Goal: Information Seeking & Learning: Find specific fact

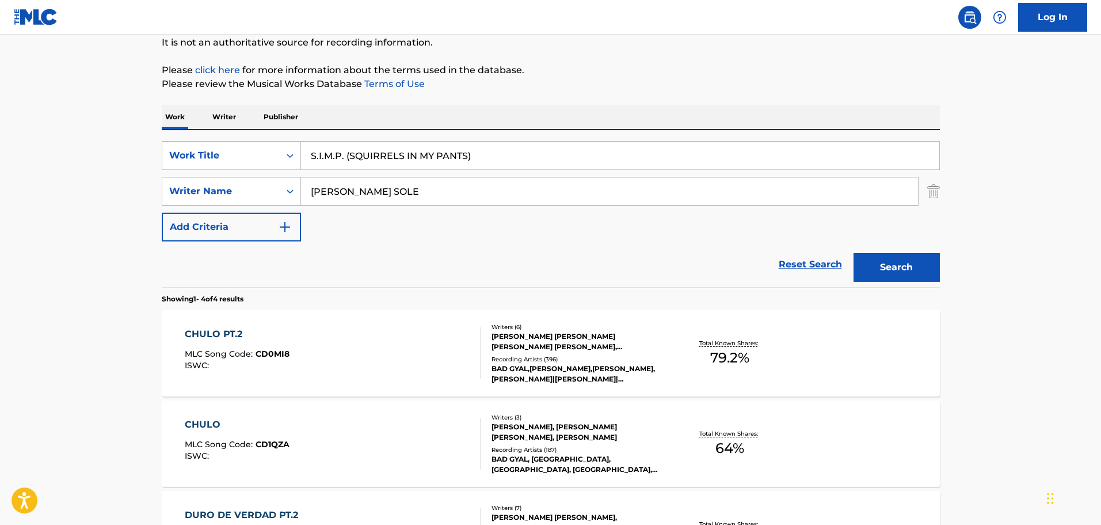
scroll to position [115, 0]
drag, startPoint x: 434, startPoint y: 202, endPoint x: 264, endPoint y: 207, distance: 169.9
click at [264, 207] on div "SearchWithCriteriabdb7928a-d85f-4929-aa9b-a2273ce3bccd Work Title S.I.M.P. (SQU…" at bounding box center [551, 191] width 778 height 100
paste input "[PERSON_NAME]"
type input "[PERSON_NAME]"
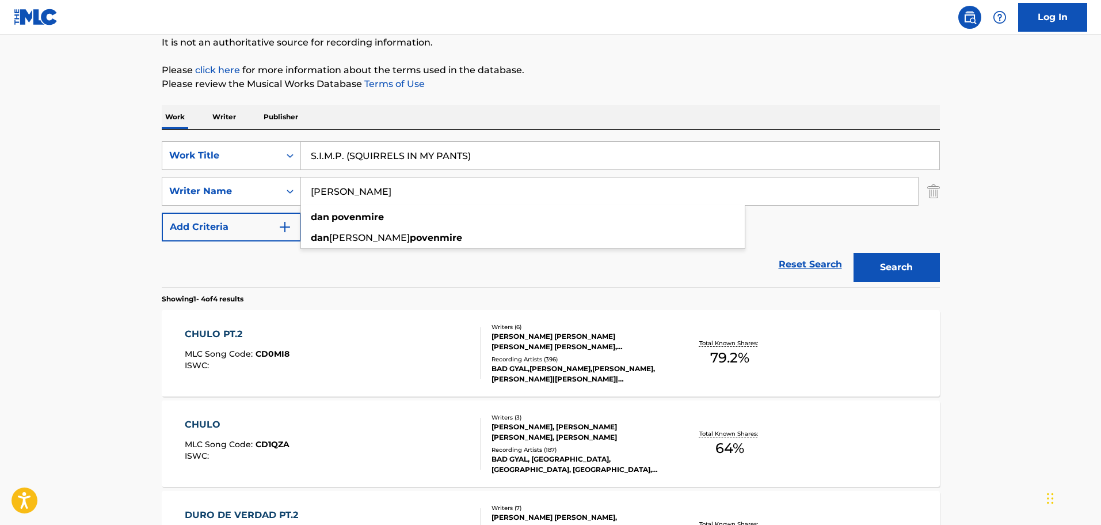
click at [929, 276] on button "Search" at bounding box center [897, 267] width 86 height 29
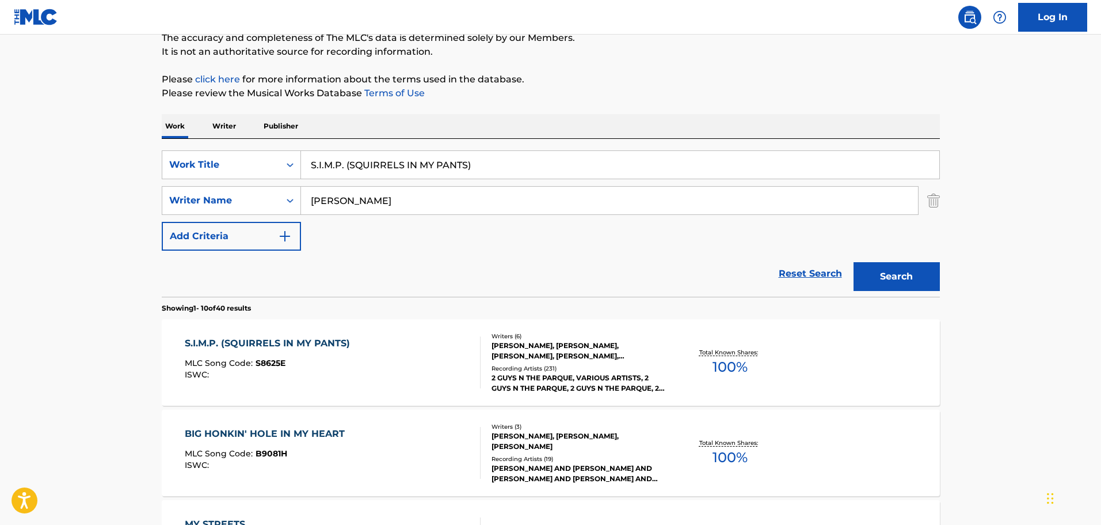
scroll to position [173, 0]
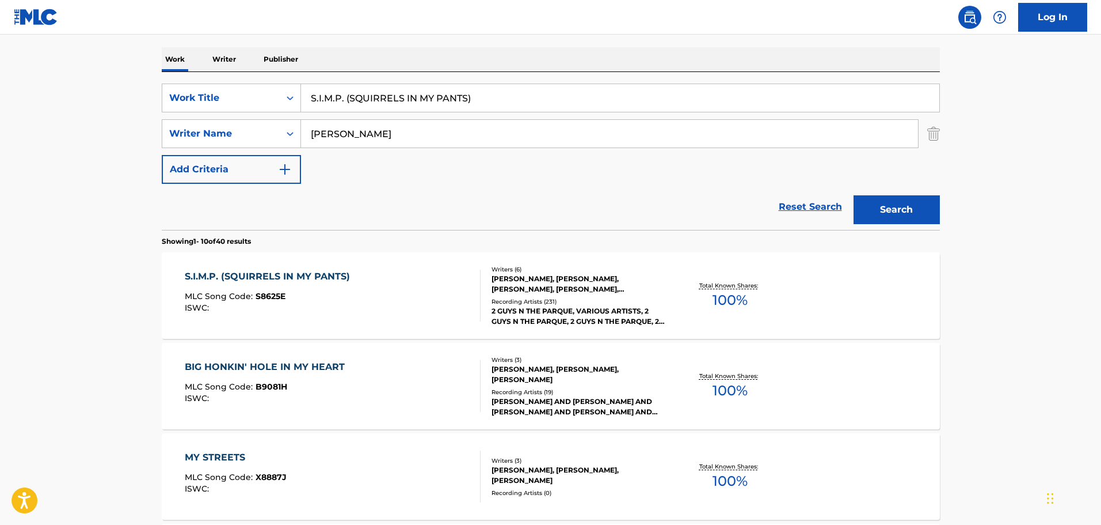
click at [281, 269] on div "S.I.M.P. (SQUIRRELS IN MY PANTS)" at bounding box center [270, 276] width 171 height 14
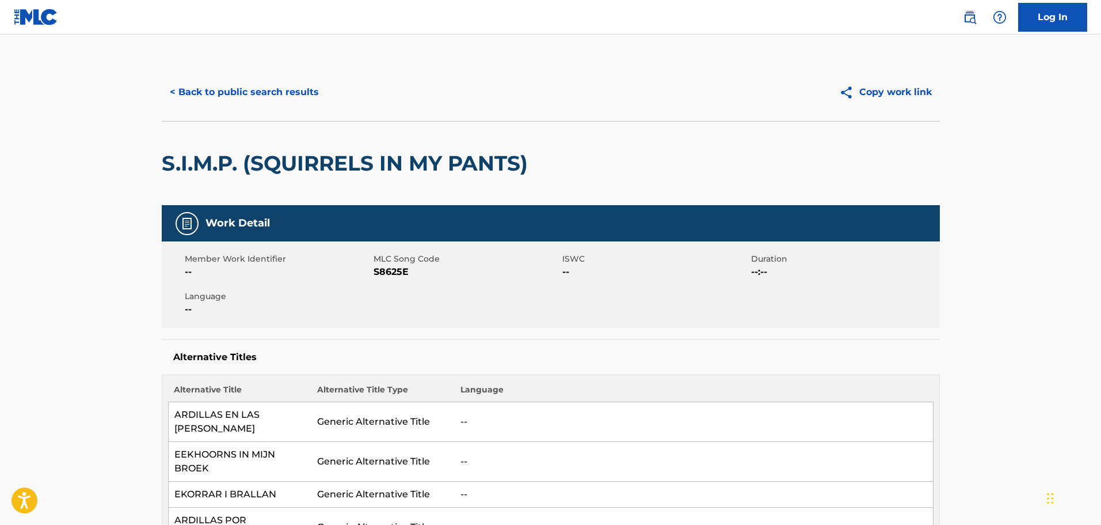
click at [896, 89] on button "Copy work link" at bounding box center [885, 92] width 109 height 29
click at [266, 92] on button "< Back to public search results" at bounding box center [244, 92] width 165 height 29
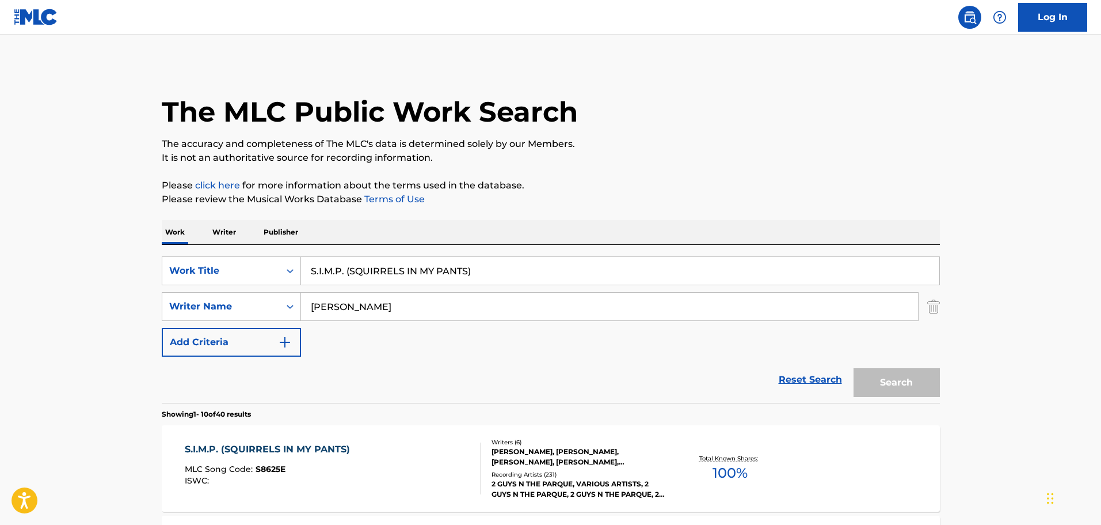
scroll to position [173, 0]
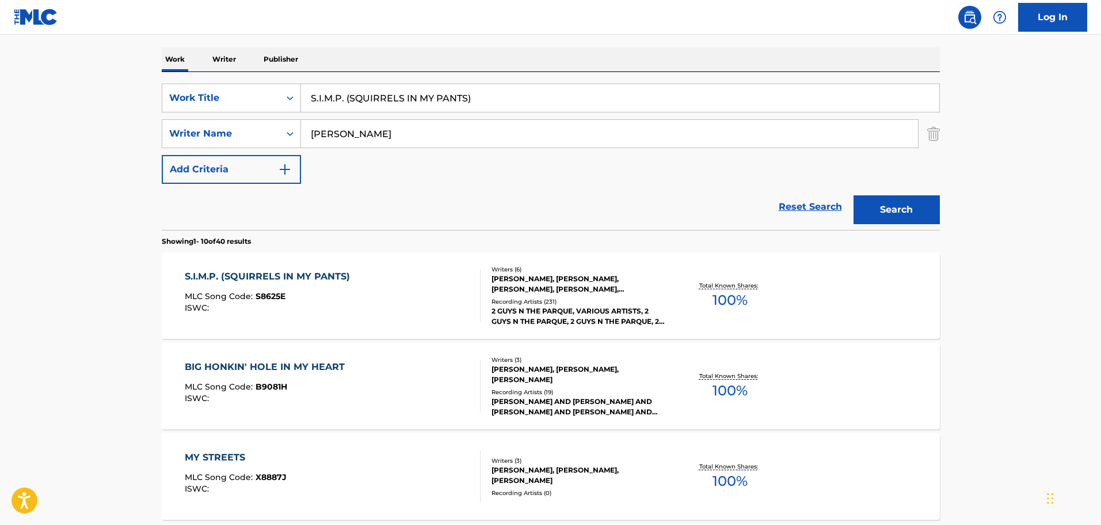
click at [459, 99] on input "S.I.M.P. (SQUIRRELS IN MY PANTS)" at bounding box center [620, 98] width 639 height 28
drag, startPoint x: 485, startPoint y: 98, endPoint x: 244, endPoint y: 104, distance: 241.9
click at [244, 104] on div "SearchWithCriteriabdb7928a-d85f-4929-aa9b-a2273ce3bccd Work Title S.I.M.P. (SQU…" at bounding box center [551, 97] width 778 height 29
paste input "WAKA WAKA (ESTO ES [GEOGRAPHIC_DATA]"
type input "WAKA WAKA (ESTO ES [GEOGRAPHIC_DATA])"
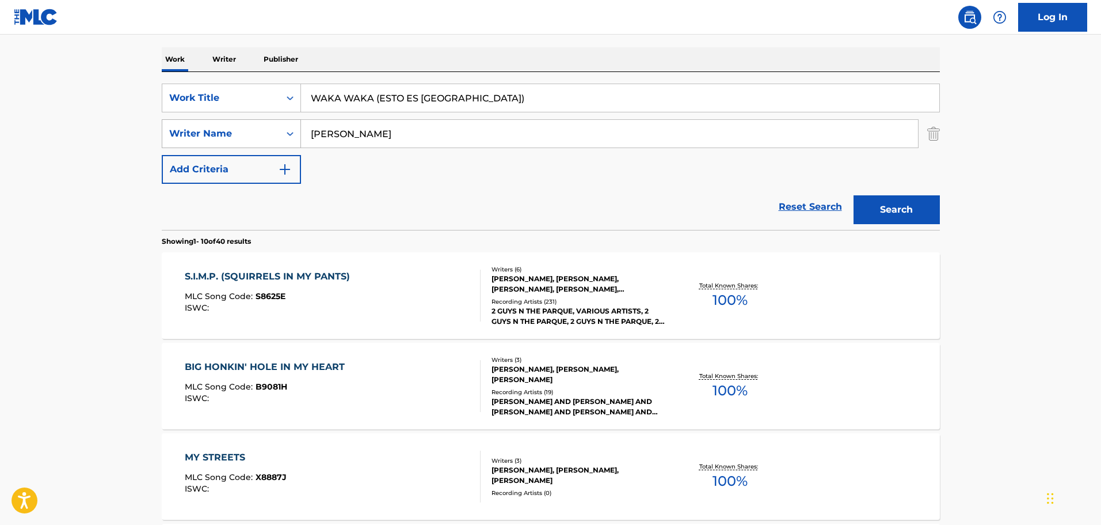
drag, startPoint x: 412, startPoint y: 140, endPoint x: 272, endPoint y: 143, distance: 139.9
click at [280, 143] on div "SearchWithCriteria52b318bc-18c9-42e7-a481-02dc7943ff0d Writer Name [PERSON_NAME]" at bounding box center [551, 133] width 778 height 29
paste input "[PERSON_NAME]"
click at [912, 213] on button "Search" at bounding box center [897, 209] width 86 height 29
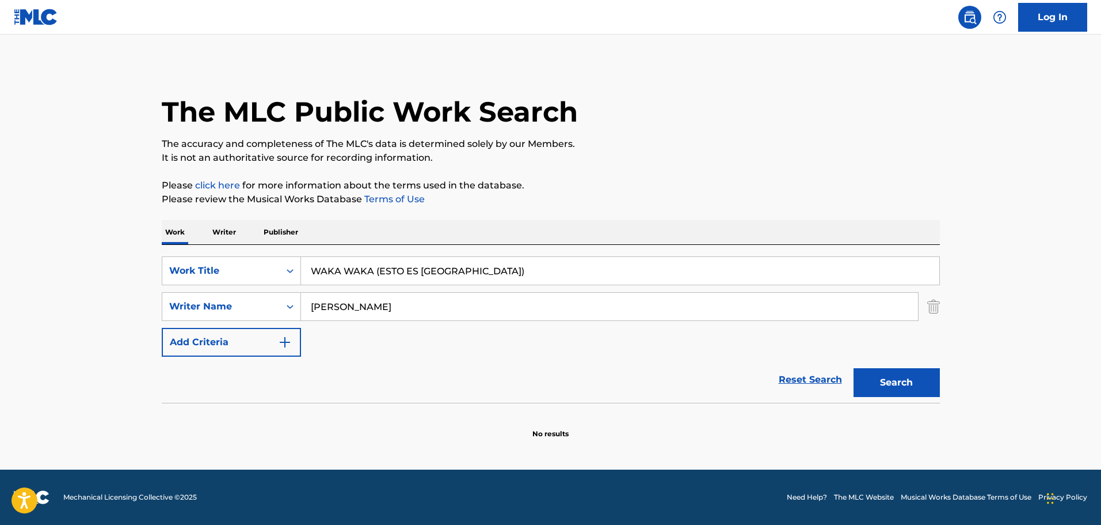
scroll to position [0, 0]
drag, startPoint x: 400, startPoint y: 306, endPoint x: 290, endPoint y: 306, distance: 110.5
click at [290, 306] on div "SearchWithCriteria52b318bc-18c9-42e7-a481-02dc7943ff0d Writer Name [PERSON_NAME]" at bounding box center [551, 306] width 778 height 29
paste input "[PERSON_NAME] DOO [PERSON_NAME],"
type input "[PERSON_NAME] DOO [PERSON_NAME]"
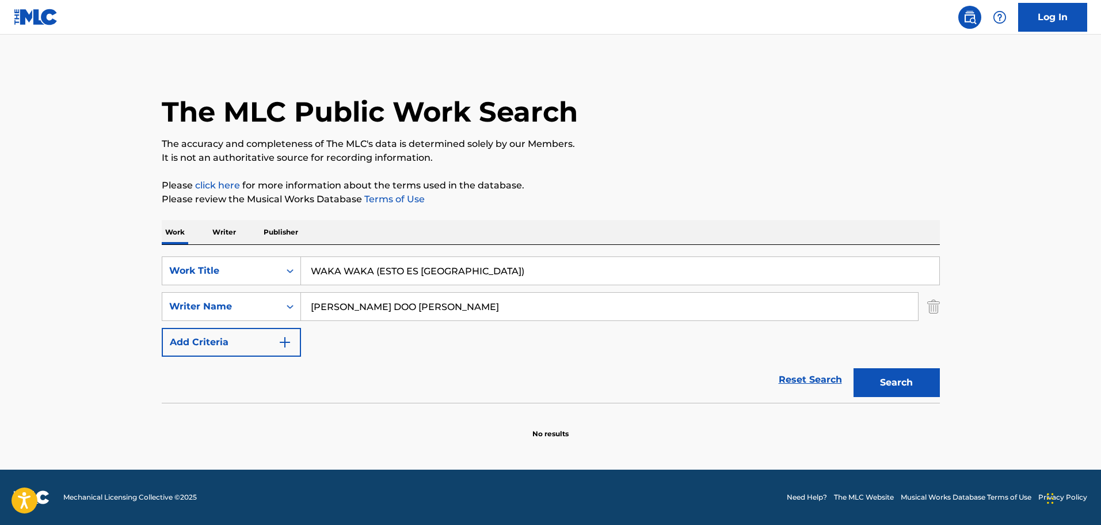
click at [903, 381] on button "Search" at bounding box center [897, 382] width 86 height 29
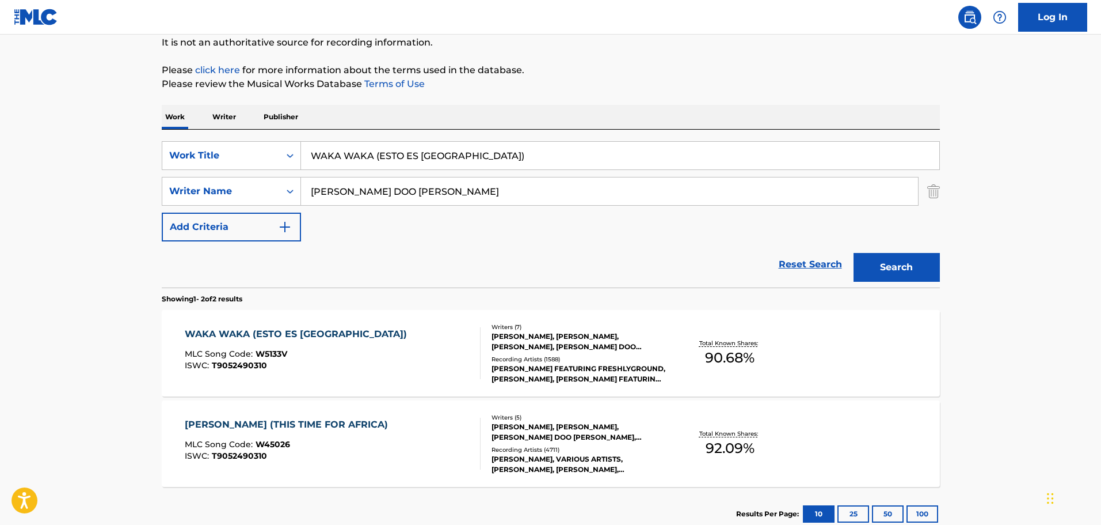
scroll to position [173, 0]
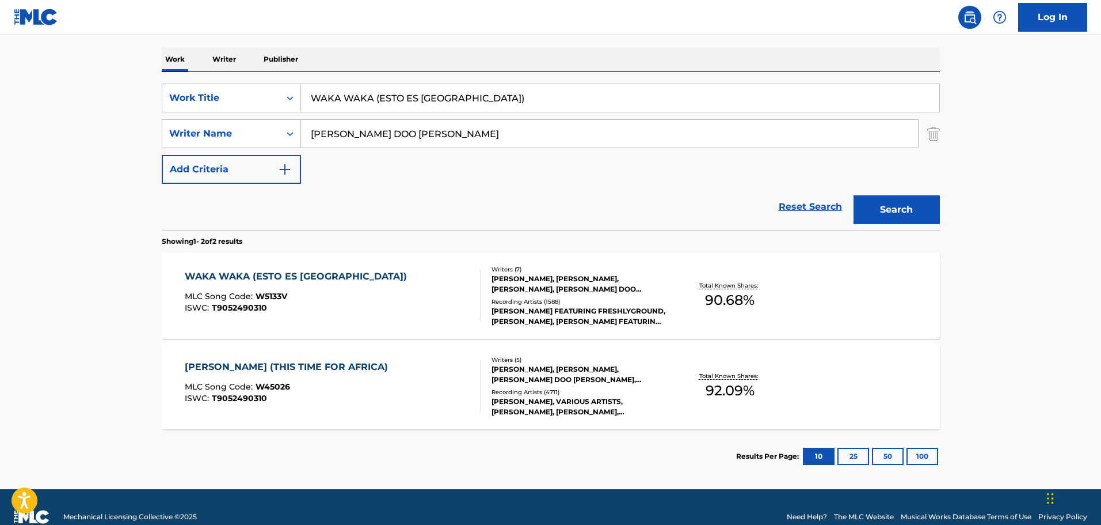
click at [249, 279] on div "WAKA WAKA (ESTO ES [GEOGRAPHIC_DATA])" at bounding box center [299, 276] width 228 height 14
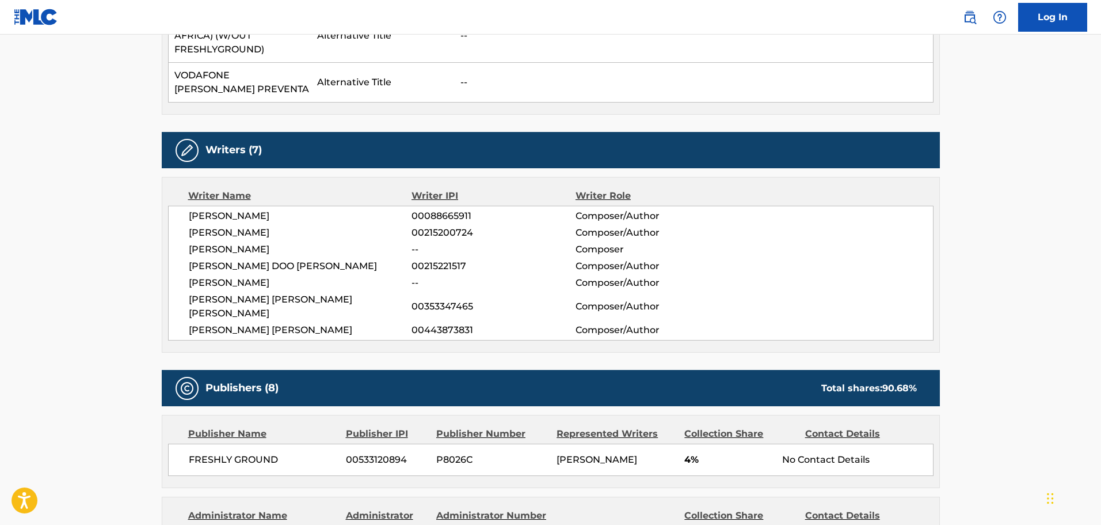
scroll to position [1382, 0]
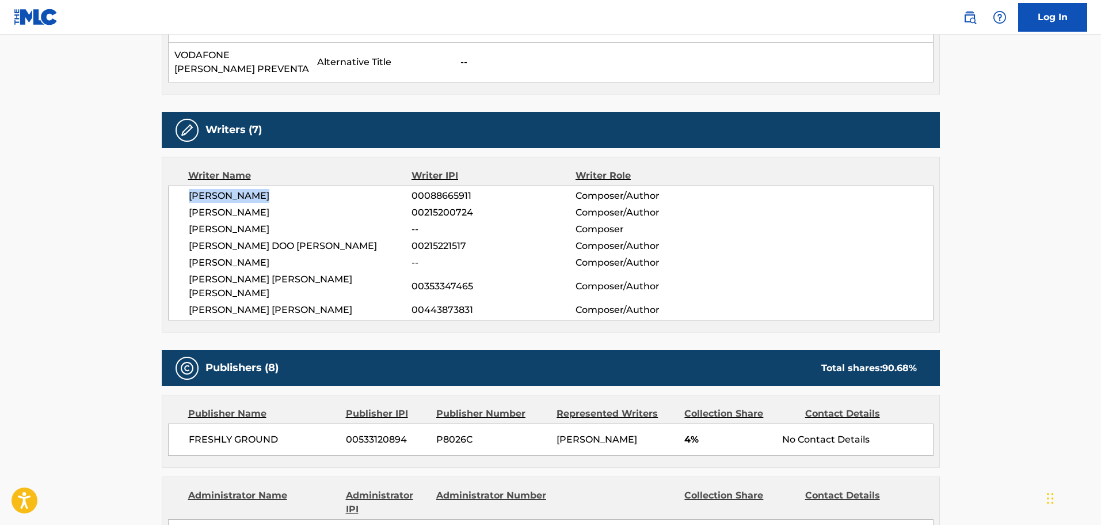
drag, startPoint x: 186, startPoint y: 170, endPoint x: 268, endPoint y: 167, distance: 82.4
click at [267, 185] on div "[PERSON_NAME] 00088665911 Composer/Author [PERSON_NAME] 00215200724 Composer/Au…" at bounding box center [551, 252] width 766 height 135
drag, startPoint x: 271, startPoint y: 189, endPoint x: 188, endPoint y: 170, distance: 85.1
click at [188, 185] on div "[PERSON_NAME] 00088665911 Composer/Author [PERSON_NAME] 00215200724 Composer/Au…" at bounding box center [551, 252] width 766 height 135
drag, startPoint x: 279, startPoint y: 200, endPoint x: 185, endPoint y: 206, distance: 93.4
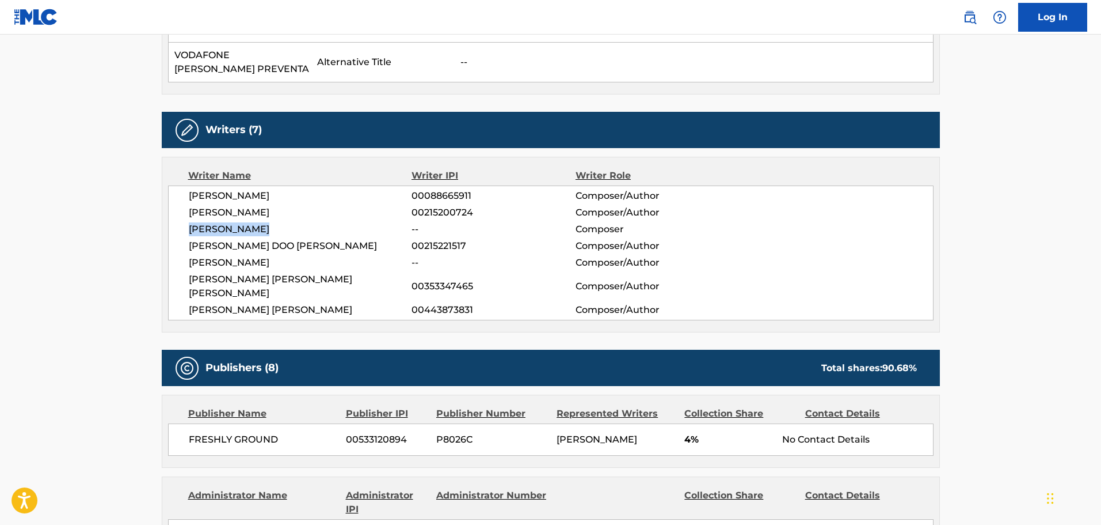
click at [185, 206] on div "[PERSON_NAME] 00088665911 Composer/Author [PERSON_NAME] 00215200724 Composer/Au…" at bounding box center [551, 252] width 766 height 135
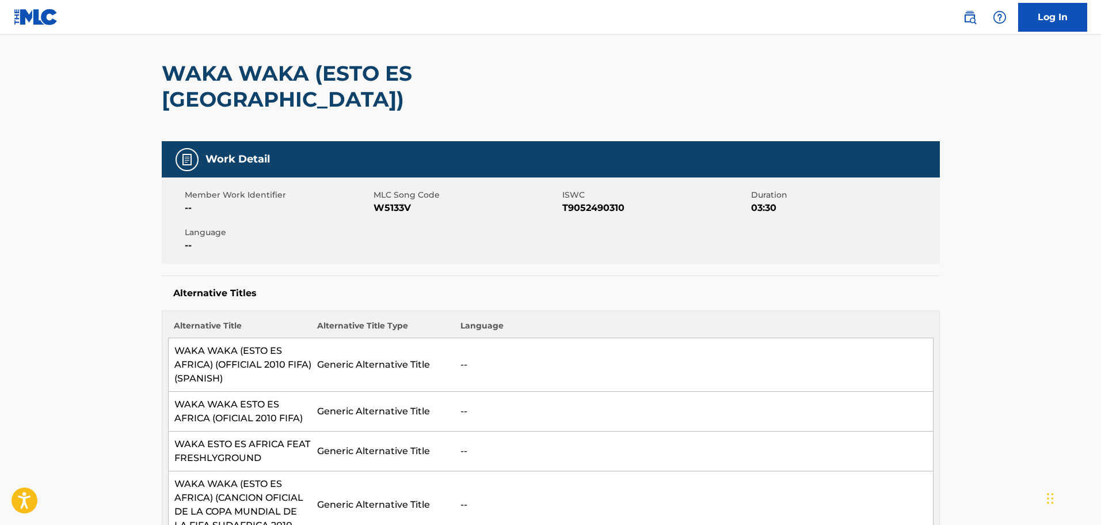
scroll to position [0, 0]
